Goal: Information Seeking & Learning: Learn about a topic

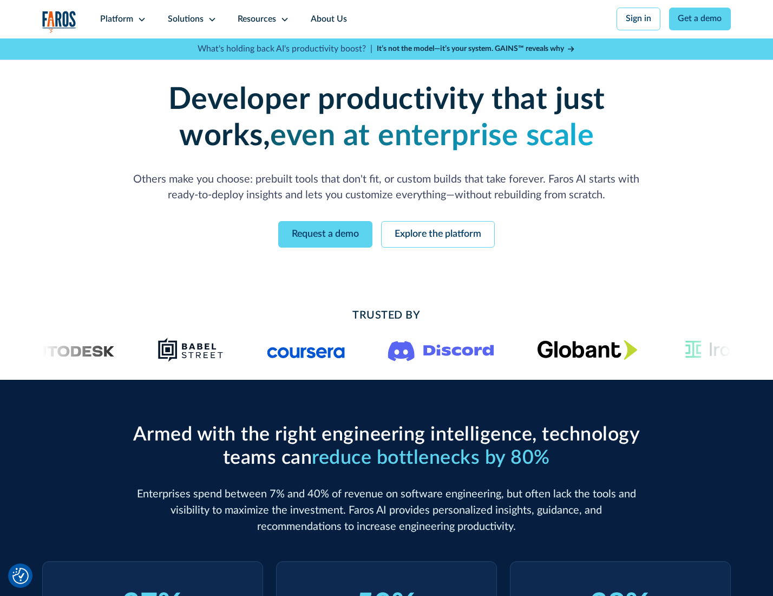
click at [140, 19] on icon at bounding box center [142, 19] width 9 height 9
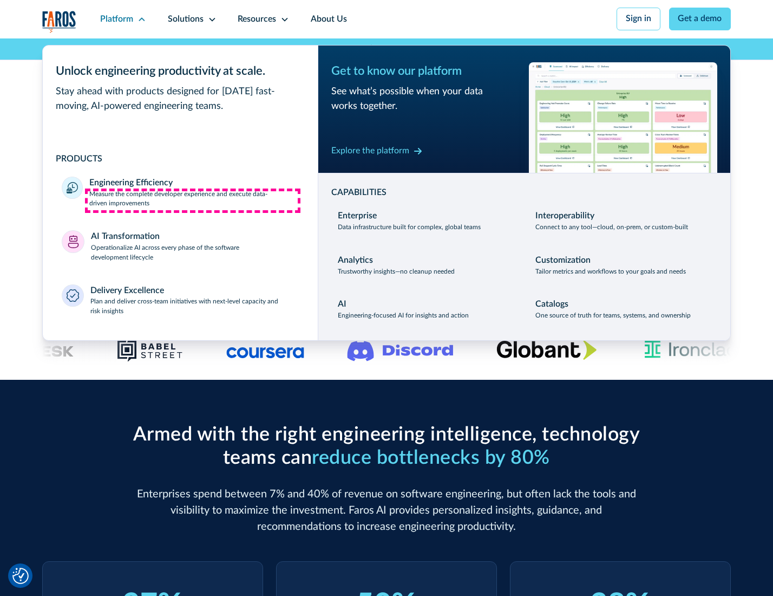
click at [193, 200] on p "Measure the complete developer experience and execute data-driven improvements" at bounding box center [193, 199] width 209 height 19
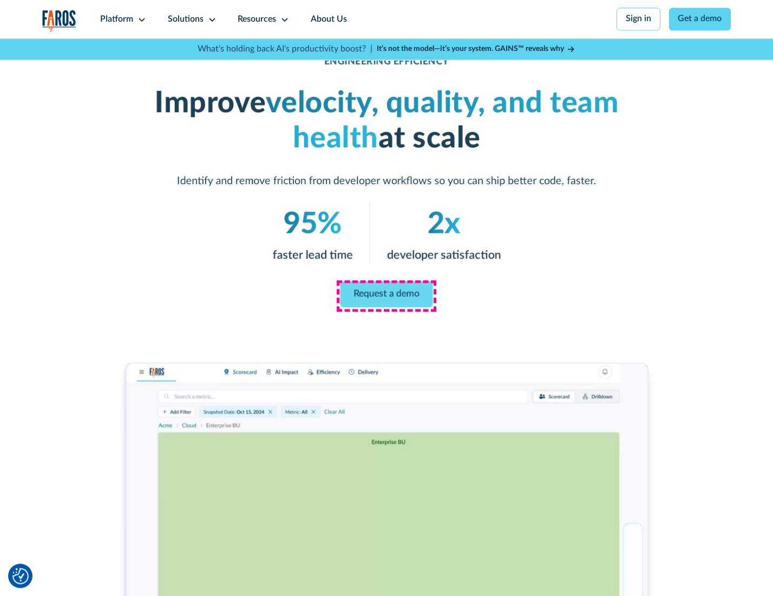
click at [386, 295] on link "Request a demo" at bounding box center [387, 294] width 93 height 26
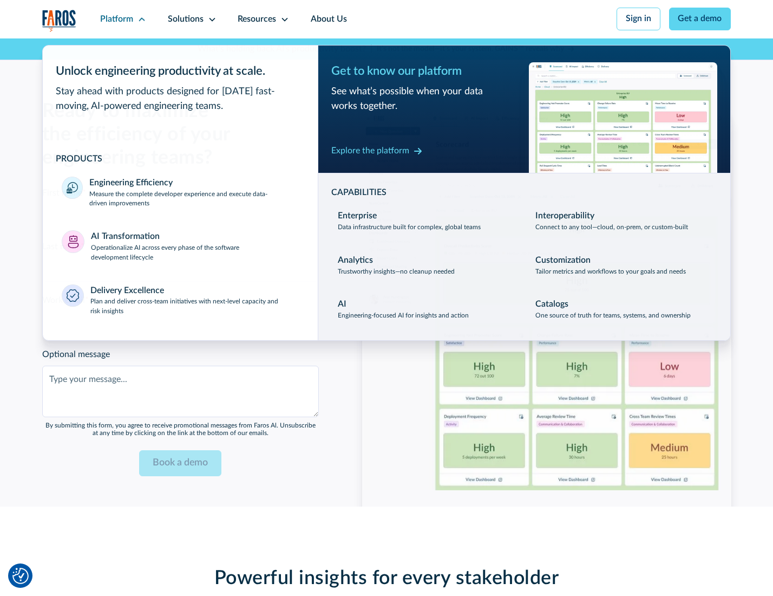
scroll to position [2357, 0]
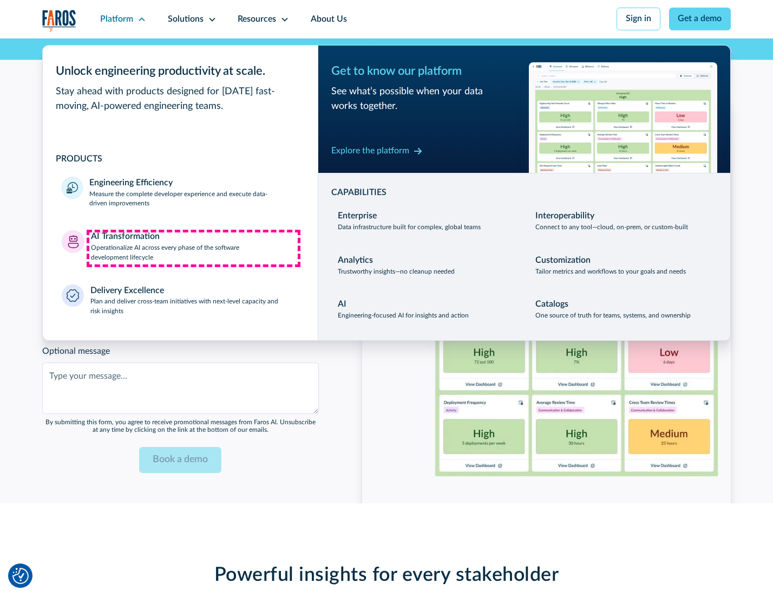
click at [193, 248] on p "Operationalize AI across every phase of the software development lifecycle" at bounding box center [195, 252] width 208 height 19
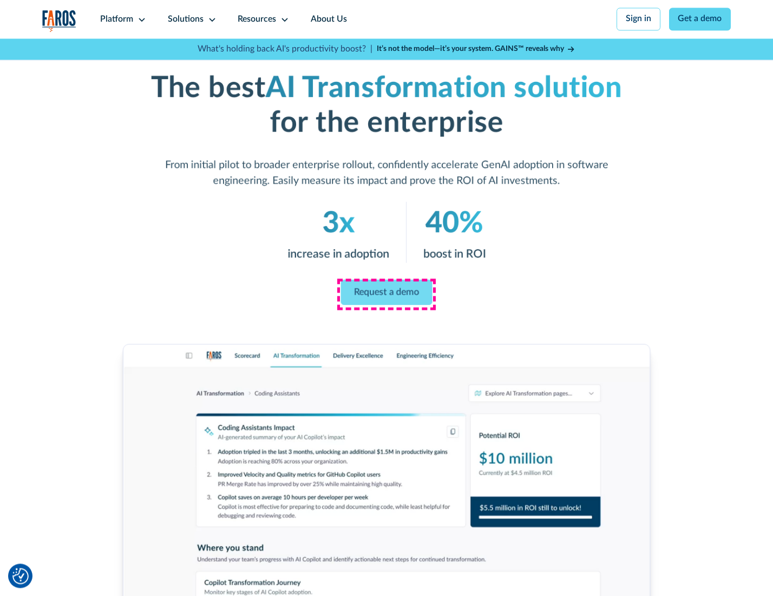
click at [386, 294] on link "Request a demo" at bounding box center [387, 291] width 92 height 25
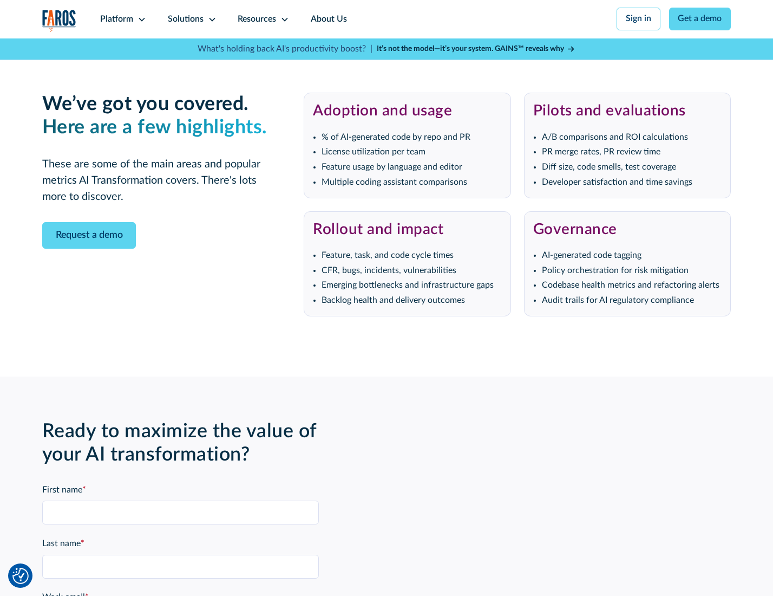
click at [121, 19] on div "Platform" at bounding box center [116, 19] width 33 height 13
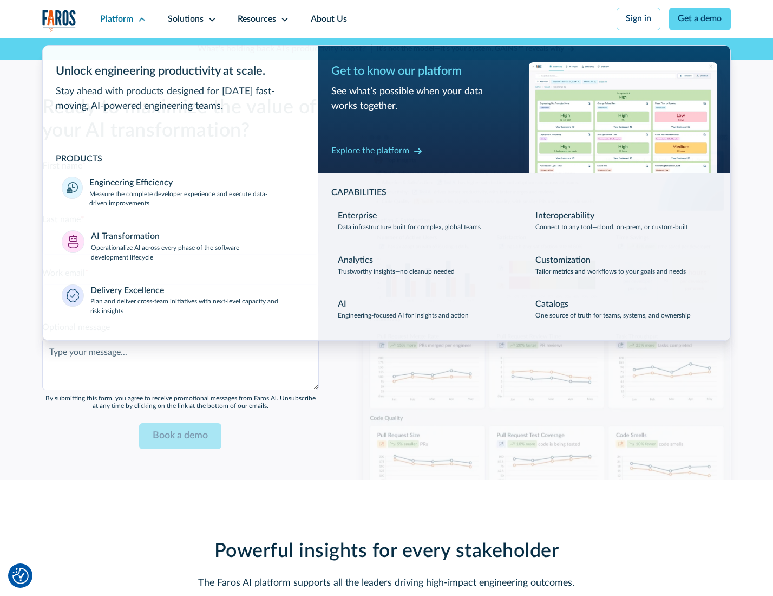
scroll to position [2618, 0]
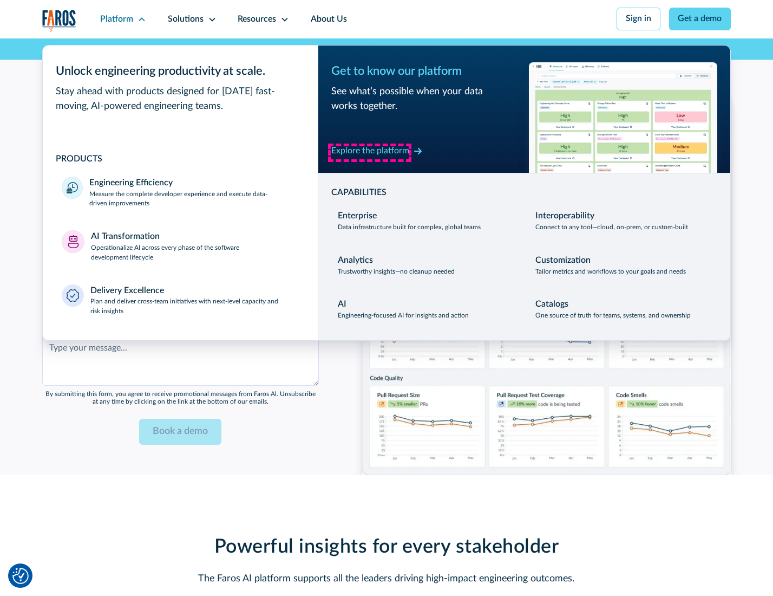
click at [370, 152] on div "Explore the platform" at bounding box center [370, 151] width 78 height 13
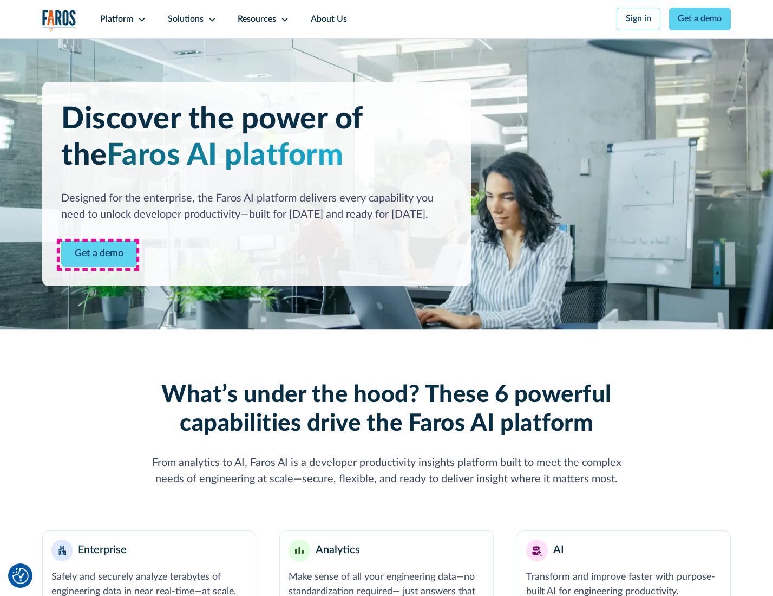
click at [98, 254] on link "Get a demo" at bounding box center [99, 253] width 76 height 27
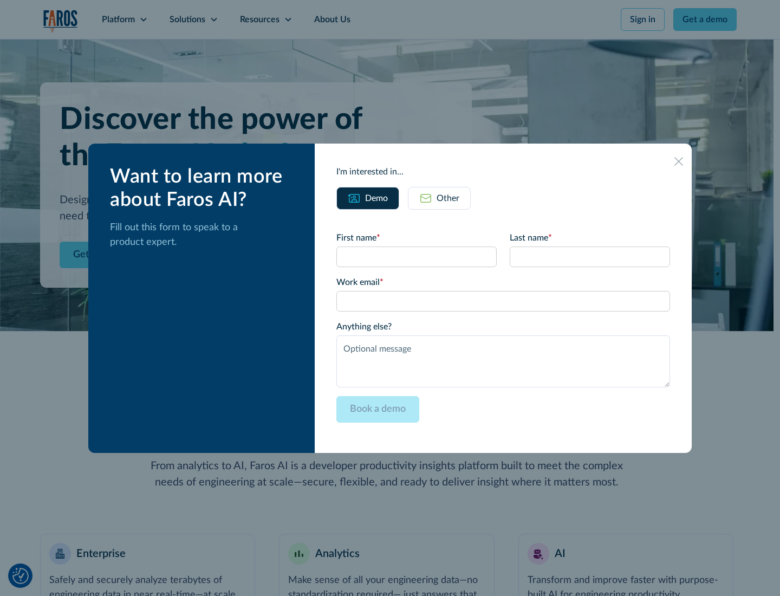
click at [447, 198] on div "Other" at bounding box center [447, 198] width 23 height 13
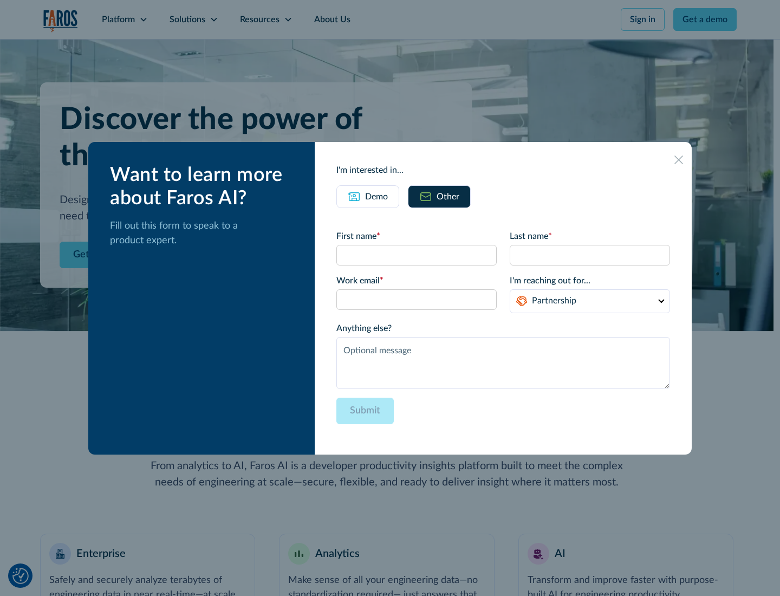
click at [375, 196] on div "Demo" at bounding box center [376, 196] width 23 height 13
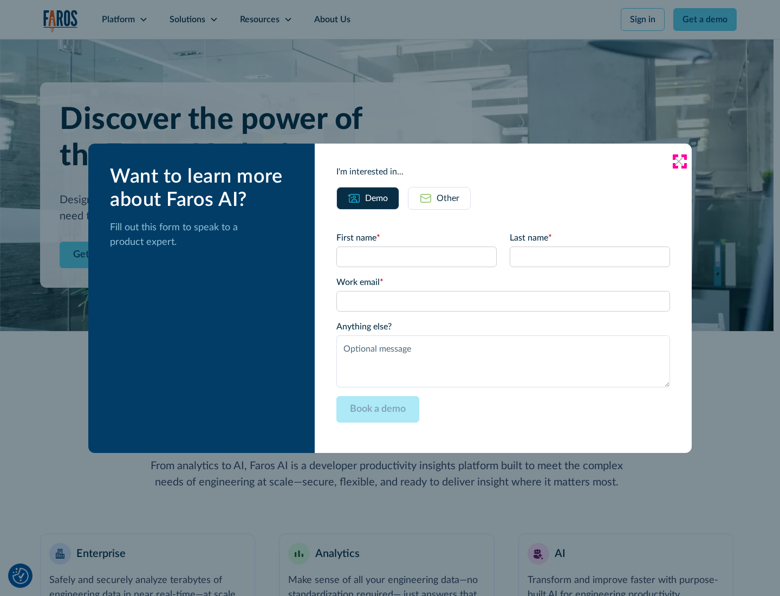
click at [679, 161] on icon at bounding box center [678, 161] width 9 height 9
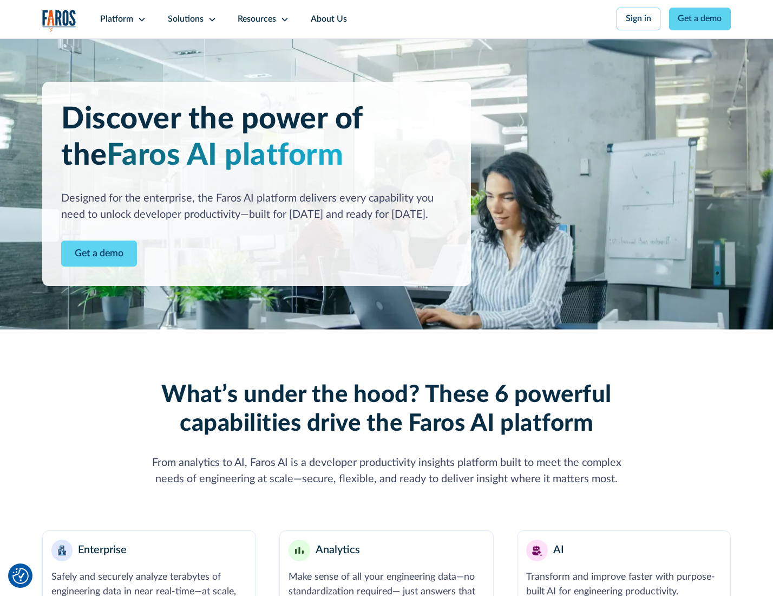
click at [140, 19] on icon at bounding box center [142, 19] width 9 height 9
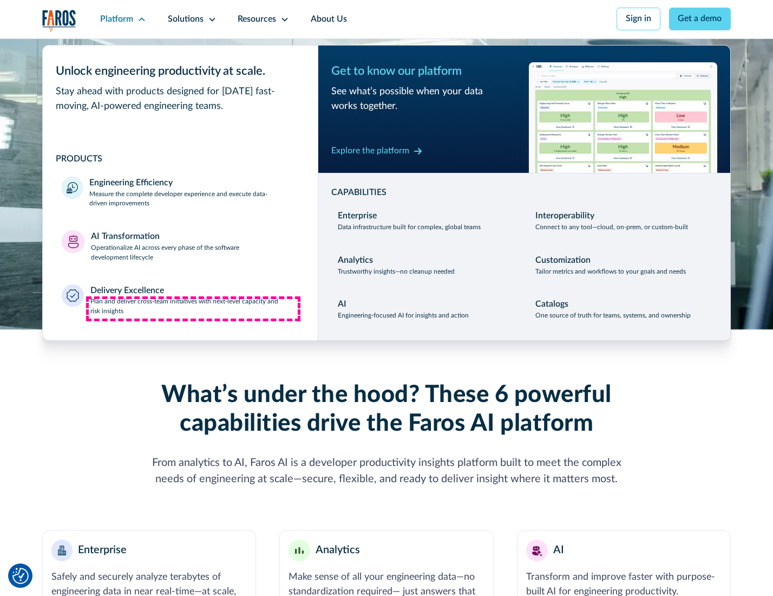
click at [193, 309] on p "Plan and deliver cross-team initiatives with next-level capacity and risk insig…" at bounding box center [194, 306] width 208 height 19
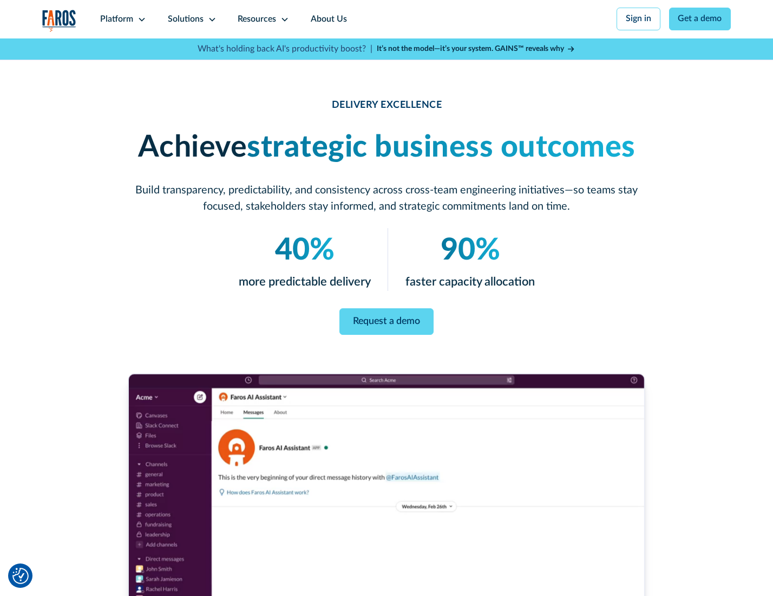
click at [210, 19] on icon at bounding box center [212, 19] width 9 height 9
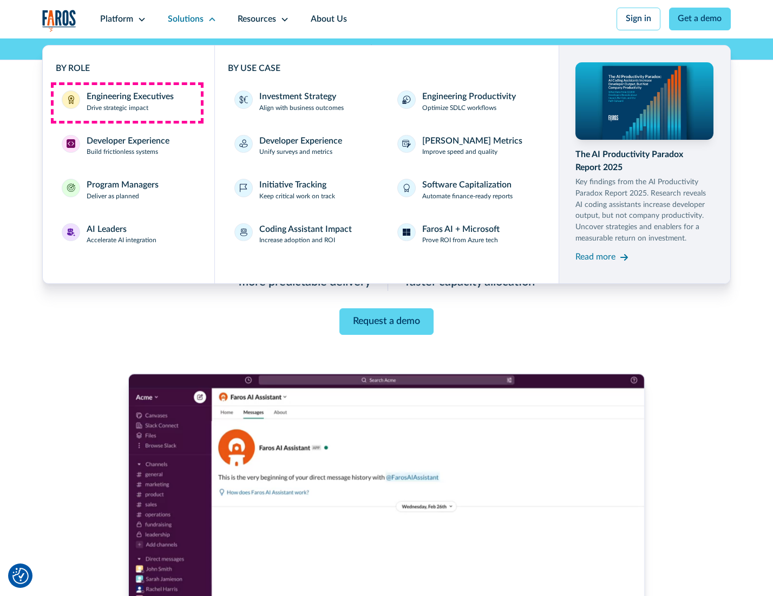
click at [127, 102] on div "Engineering Executives" at bounding box center [130, 96] width 87 height 13
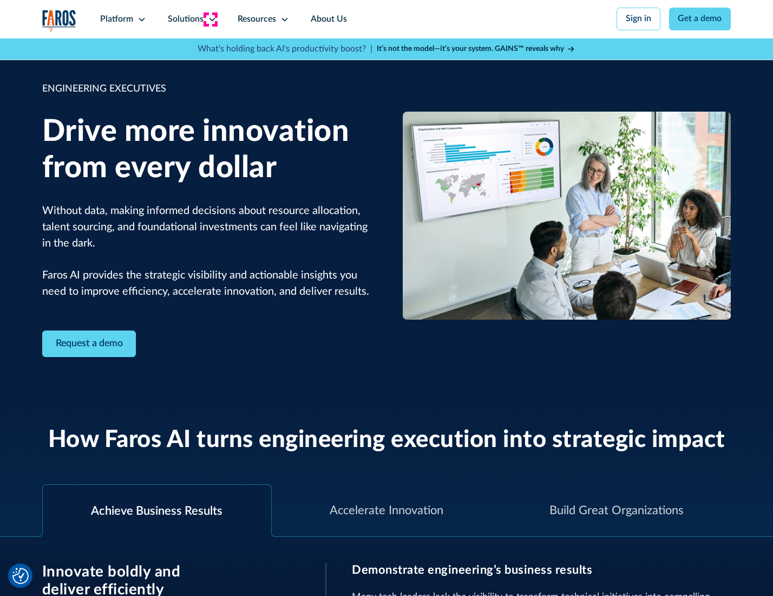
click at [210, 19] on icon at bounding box center [212, 19] width 9 height 9
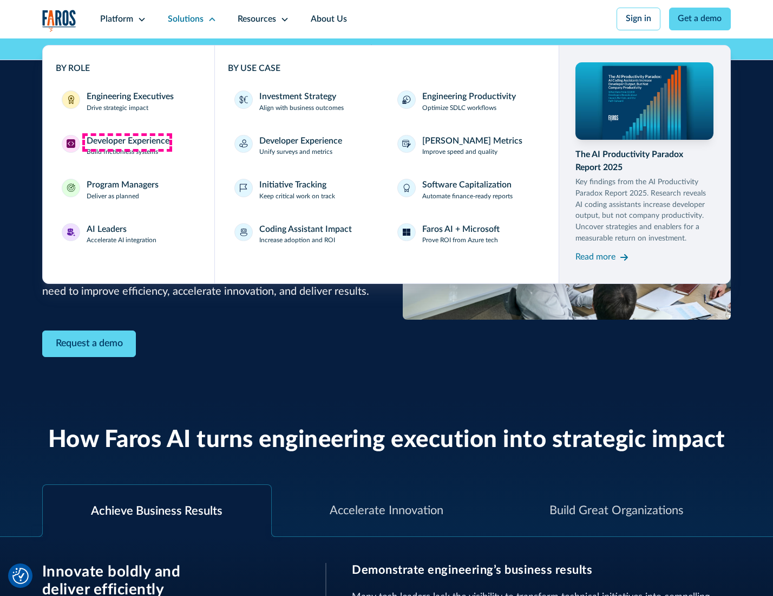
click at [127, 142] on div "Developer Experience" at bounding box center [128, 141] width 83 height 13
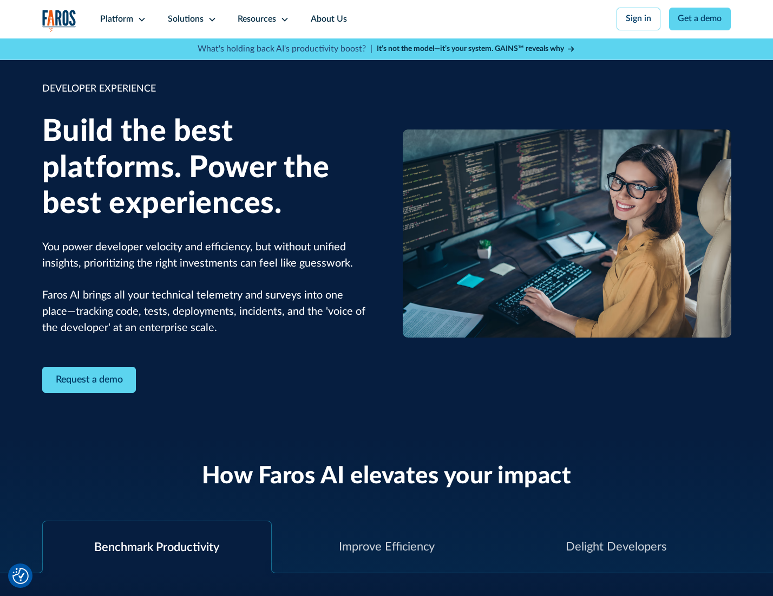
click at [191, 19] on div "Solutions" at bounding box center [186, 19] width 36 height 13
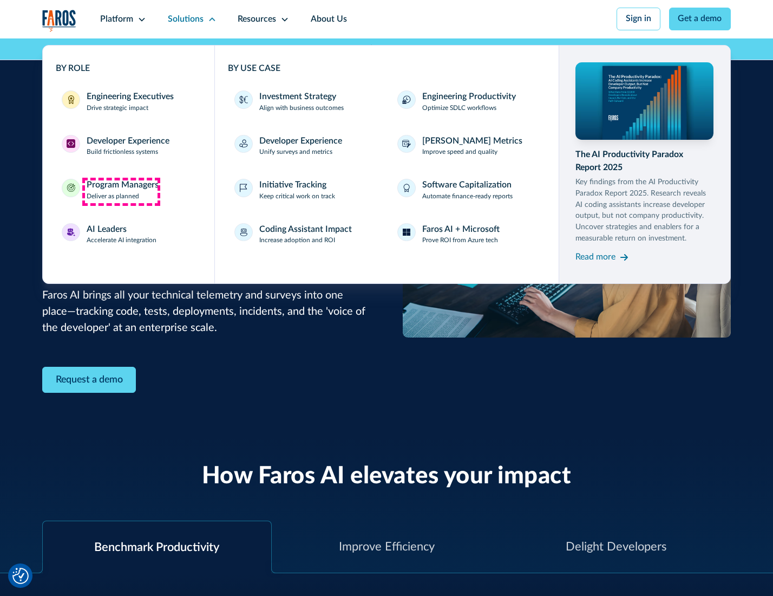
click at [121, 191] on div "Program Managers" at bounding box center [123, 185] width 72 height 13
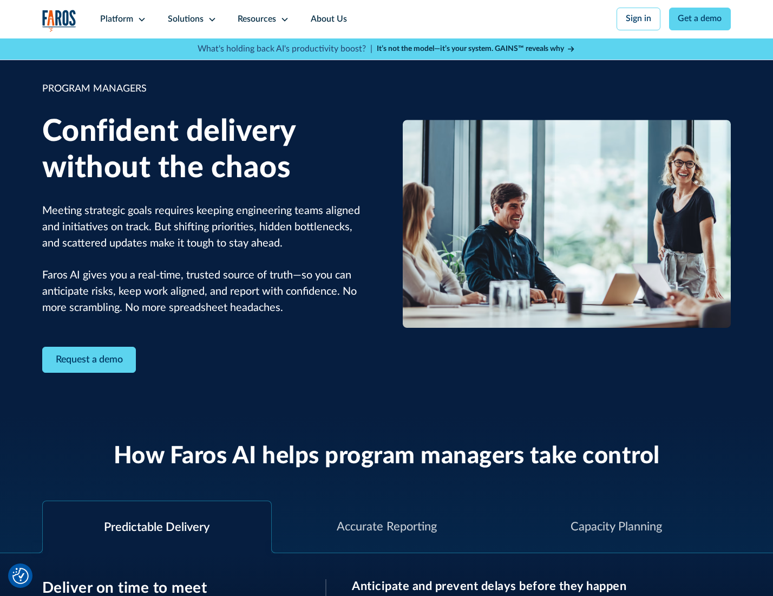
click at [210, 19] on icon at bounding box center [212, 19] width 9 height 9
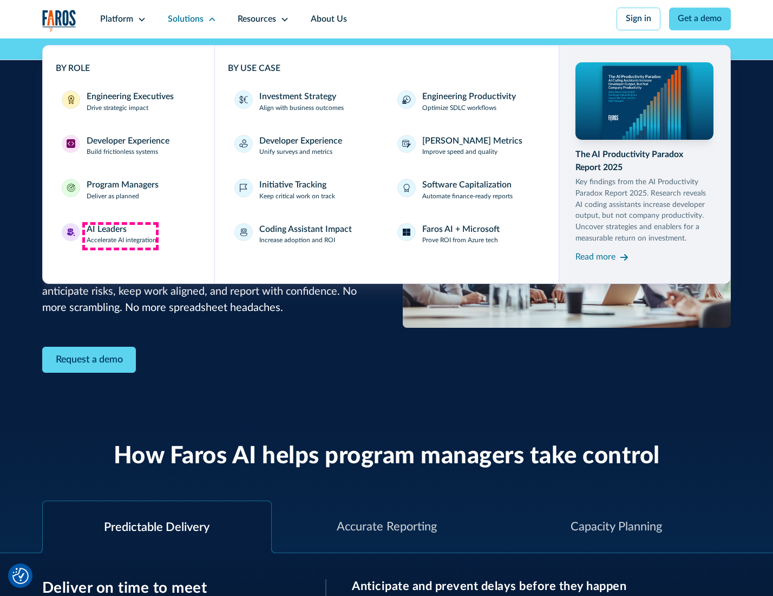
click at [120, 236] on div "AI Leaders" at bounding box center [107, 229] width 40 height 13
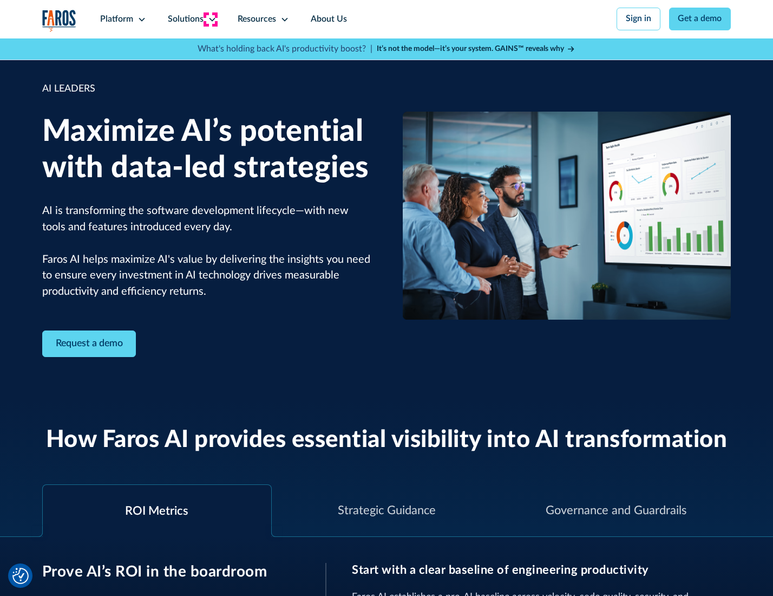
click at [210, 19] on icon at bounding box center [212, 19] width 9 height 9
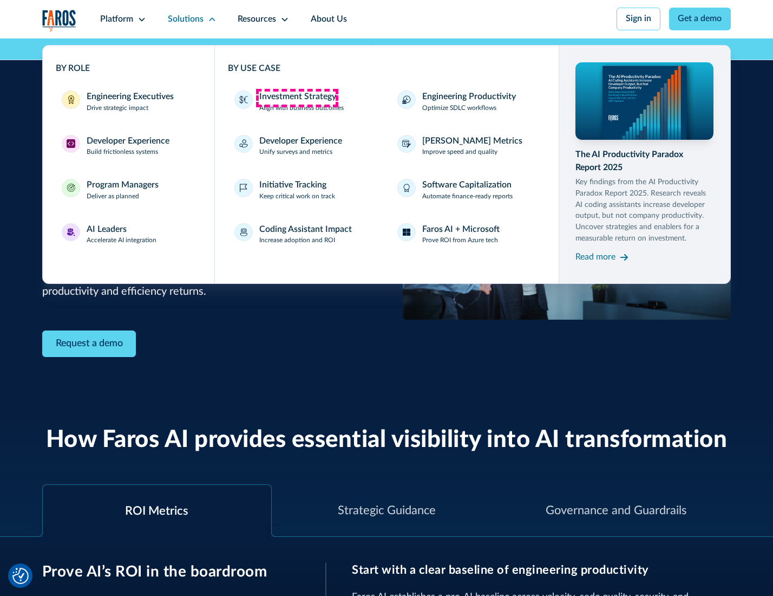
click at [297, 97] on div "Investment Strategy" at bounding box center [297, 96] width 77 height 13
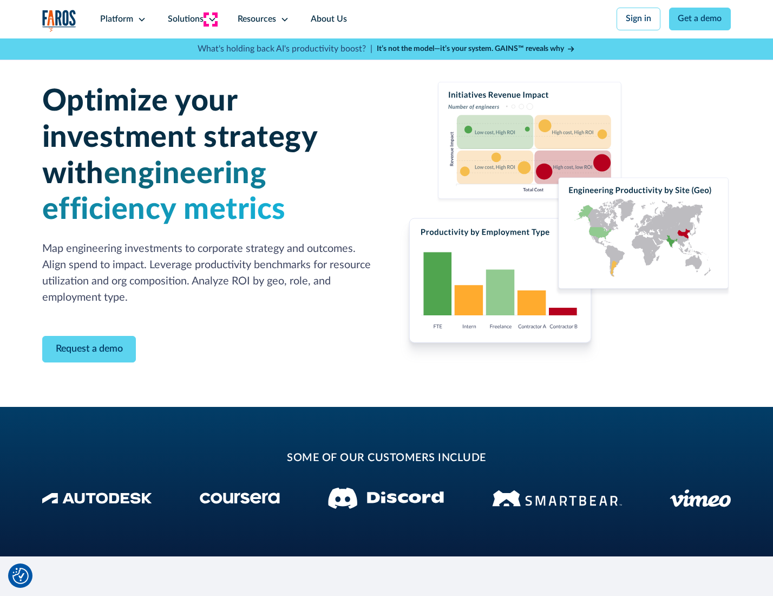
click at [210, 19] on icon at bounding box center [212, 19] width 9 height 9
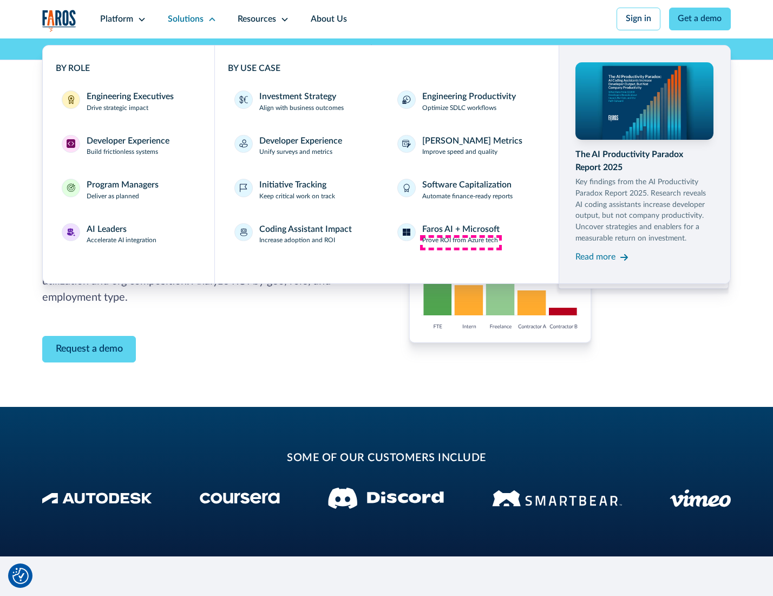
click at [461, 242] on p "Prove ROI from Azure tech" at bounding box center [460, 241] width 76 height 10
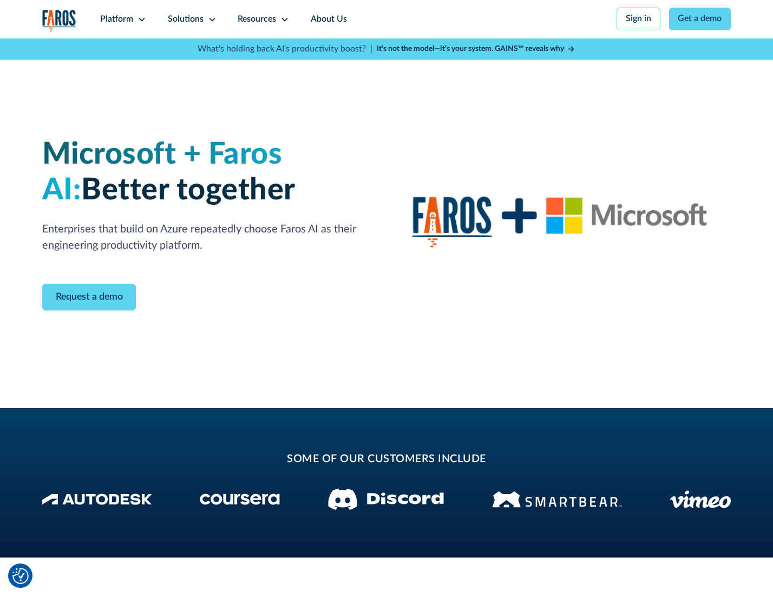
click at [210, 19] on icon at bounding box center [212, 19] width 9 height 9
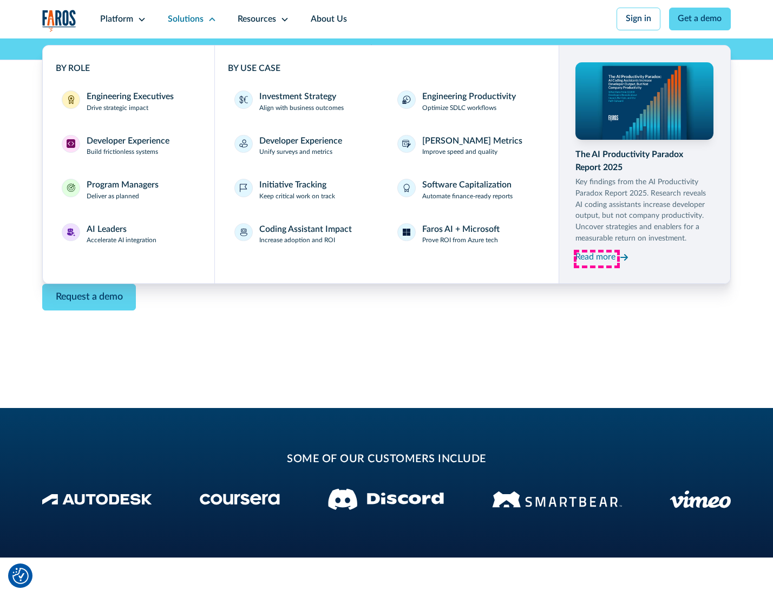
click at [597, 259] on div "Read more" at bounding box center [596, 257] width 40 height 13
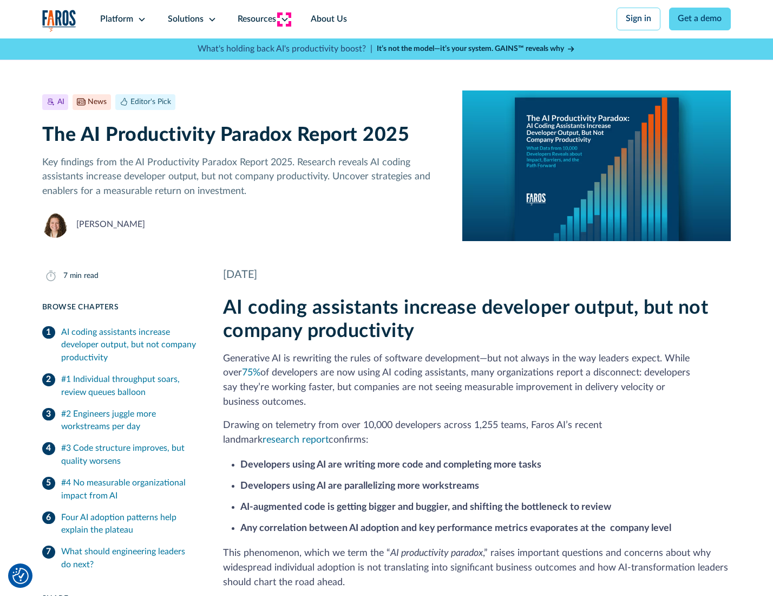
click at [284, 19] on icon at bounding box center [284, 19] width 9 height 9
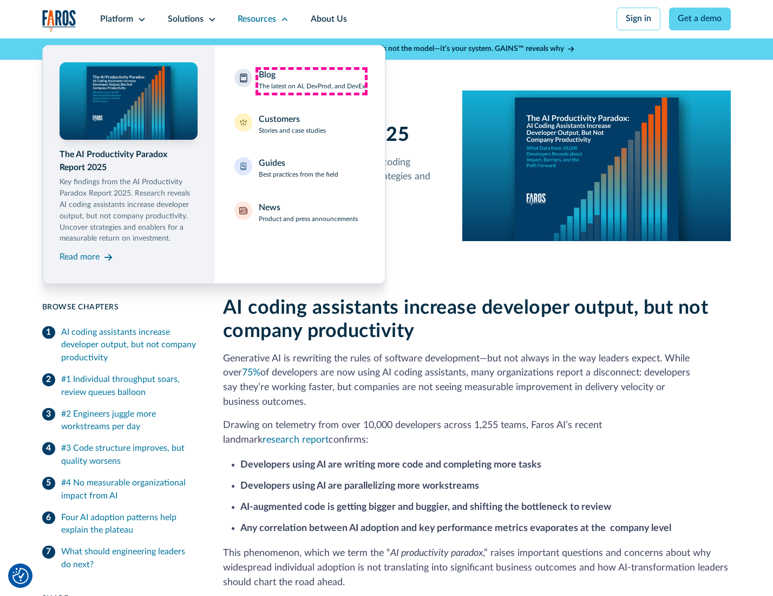
click at [311, 81] on div "Blog The latest on AI, DevProd, and DevEx" at bounding box center [312, 80] width 107 height 23
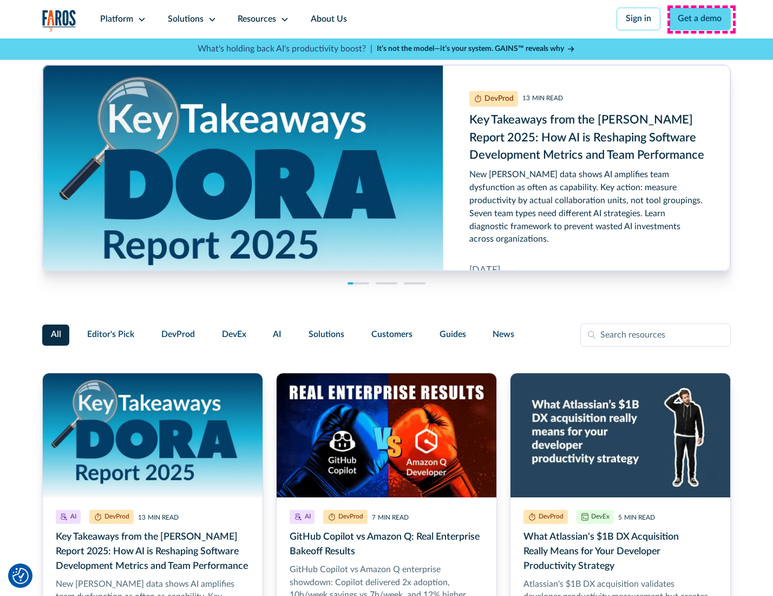
click at [701, 19] on link "Get a demo" at bounding box center [700, 19] width 62 height 23
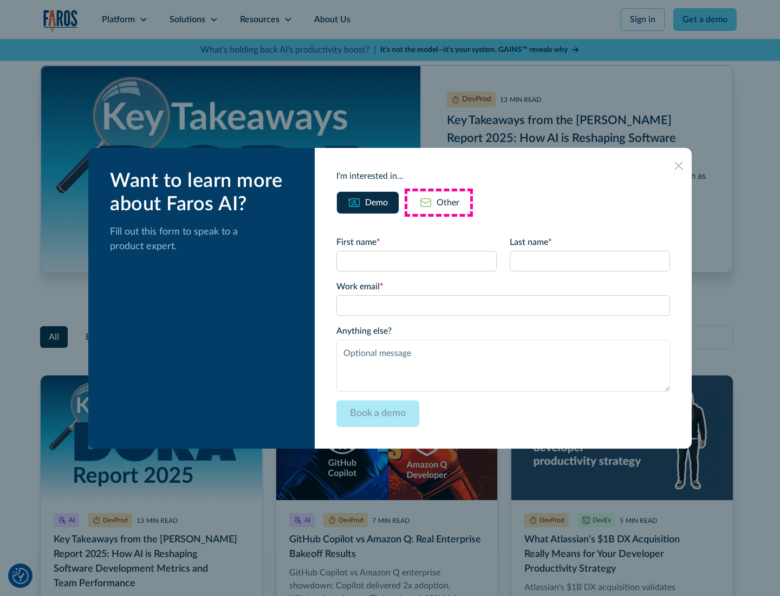
click at [439, 202] on div "Other" at bounding box center [447, 202] width 23 height 13
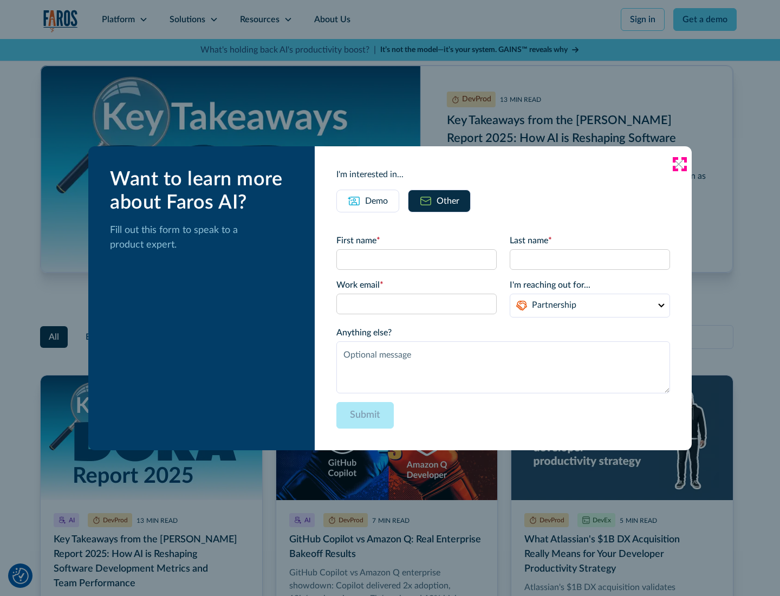
click at [679, 164] on icon at bounding box center [678, 164] width 9 height 9
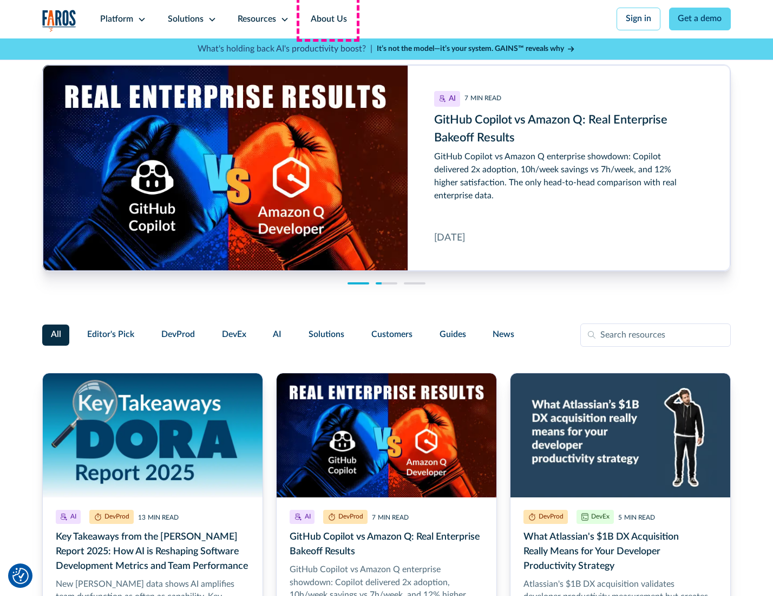
click at [328, 19] on link "About Us" at bounding box center [329, 19] width 58 height 38
